Goal: Transaction & Acquisition: Purchase product/service

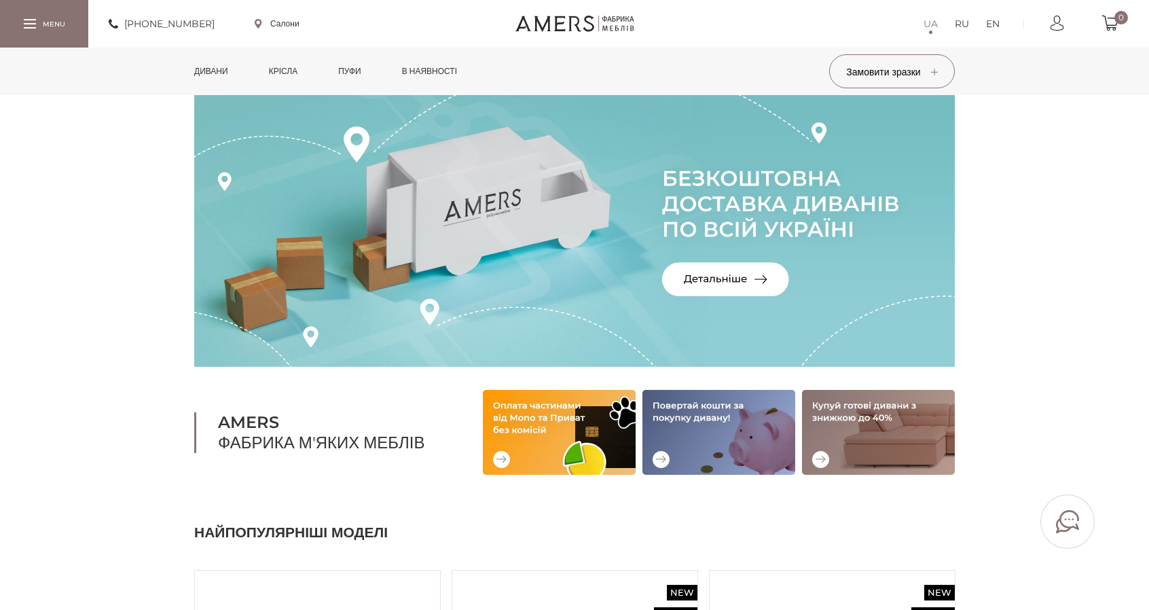
click at [220, 69] on link "Дивани" at bounding box center [211, 72] width 54 height 48
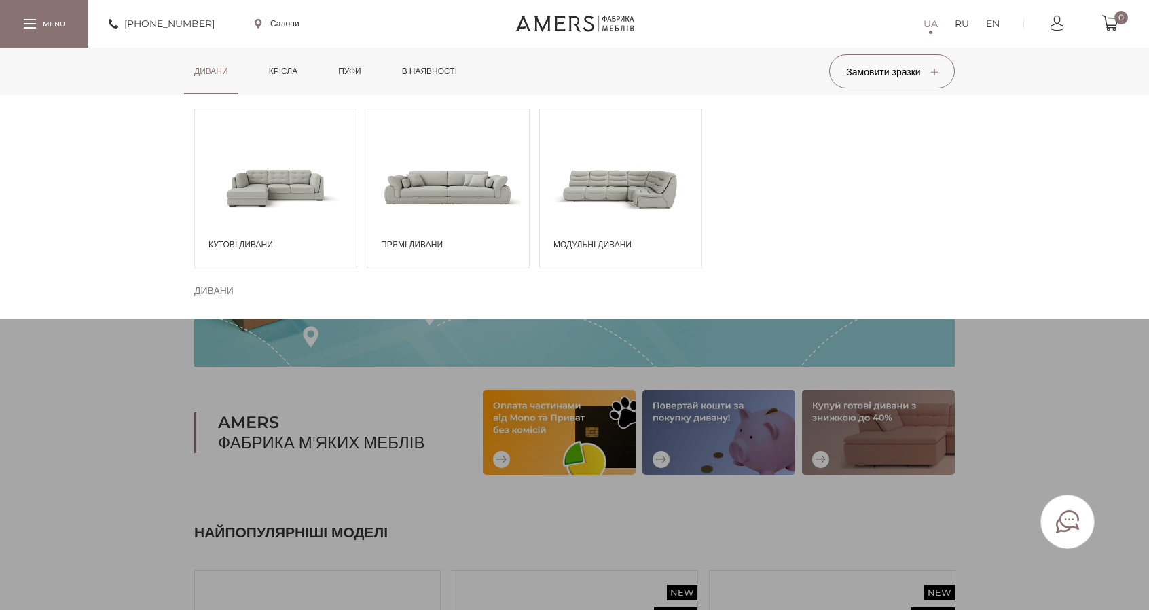
click at [488, 166] on span at bounding box center [449, 187] width 162 height 94
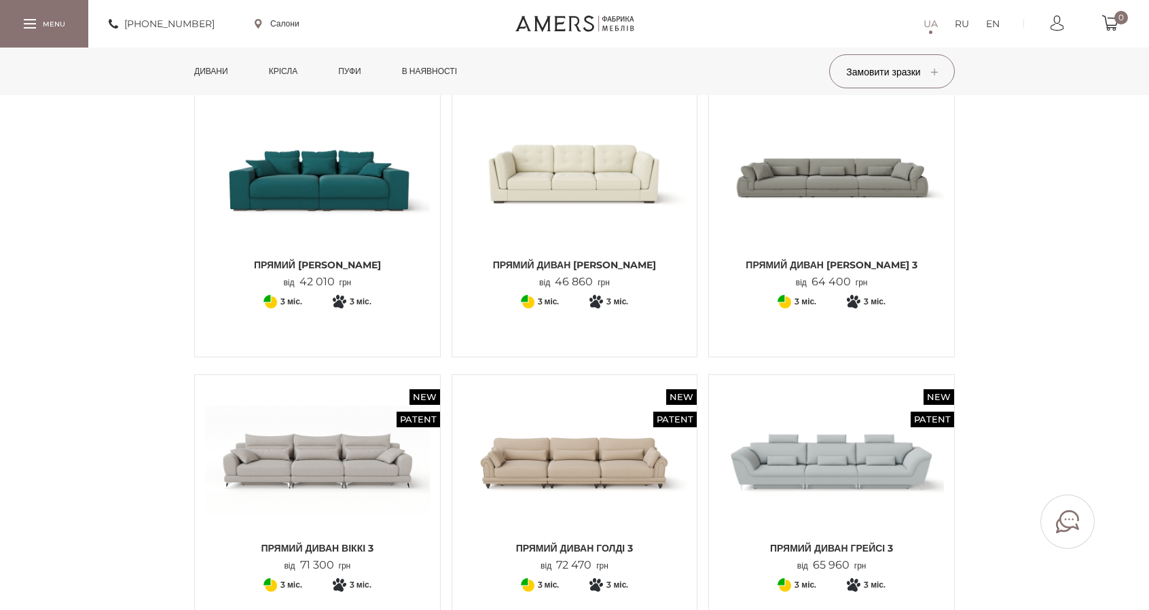
scroll to position [1019, 0]
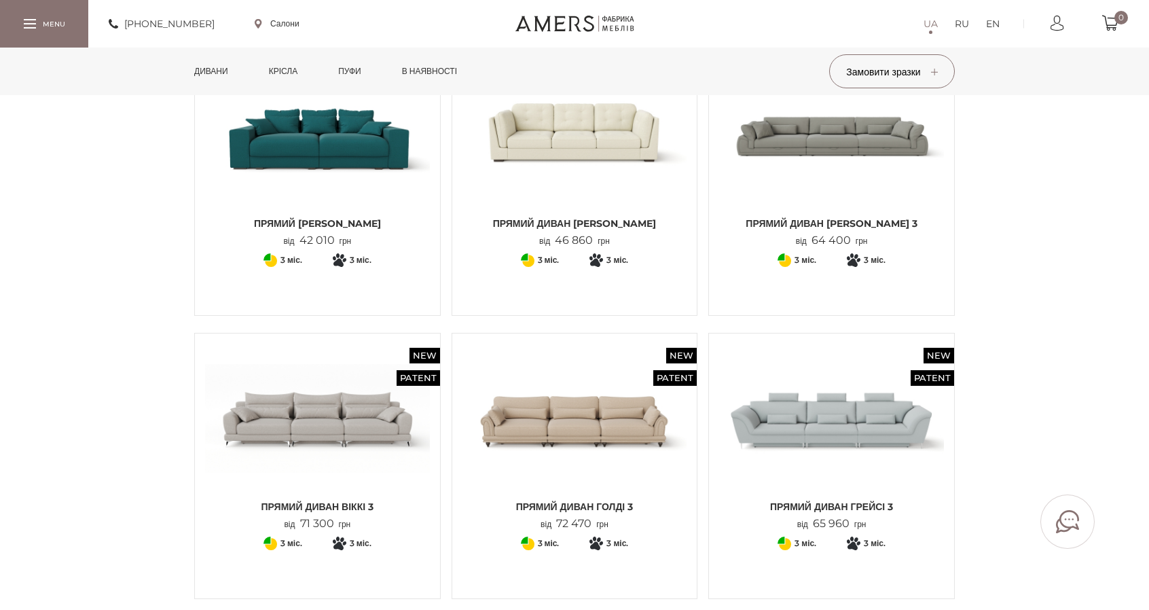
click at [342, 162] on img at bounding box center [317, 134] width 225 height 149
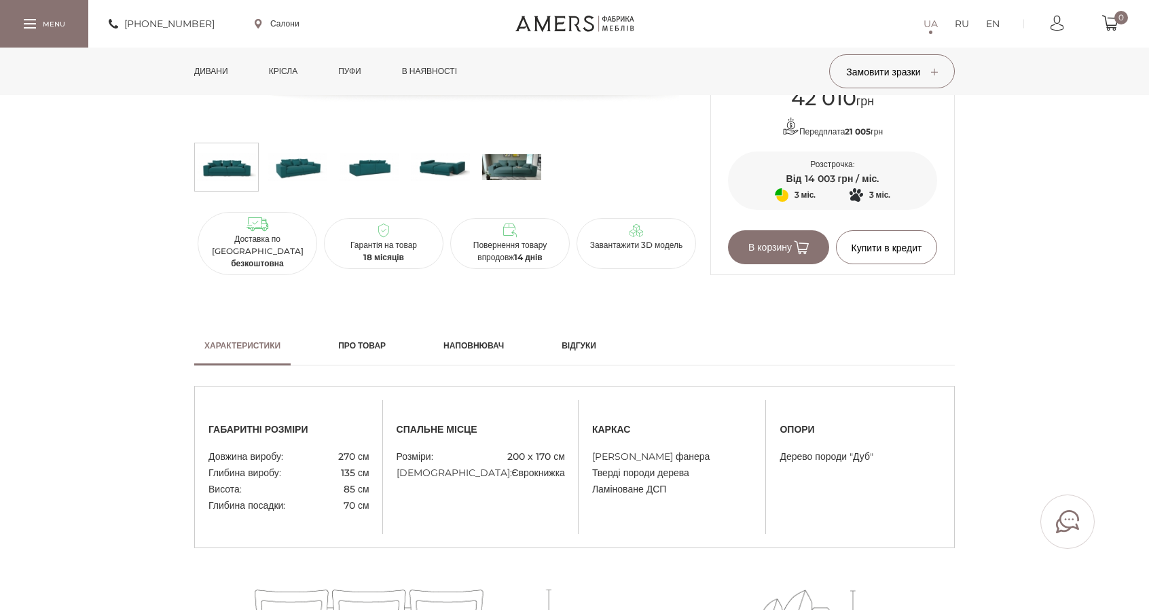
scroll to position [883, 0]
drag, startPoint x: 501, startPoint y: 454, endPoint x: 543, endPoint y: 459, distance: 43.0
click at [543, 459] on li "Розміри: 200 x 170 см" at bounding box center [481, 456] width 168 height 16
copy span "200 x 170"
